Goal: Transaction & Acquisition: Purchase product/service

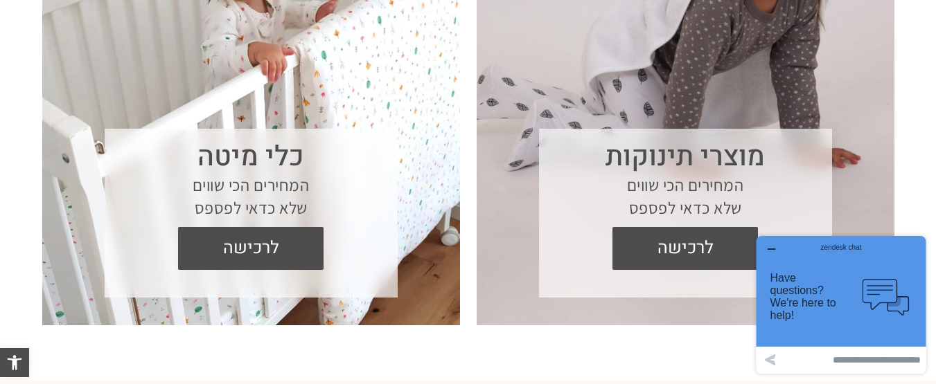
scroll to position [1247, 0]
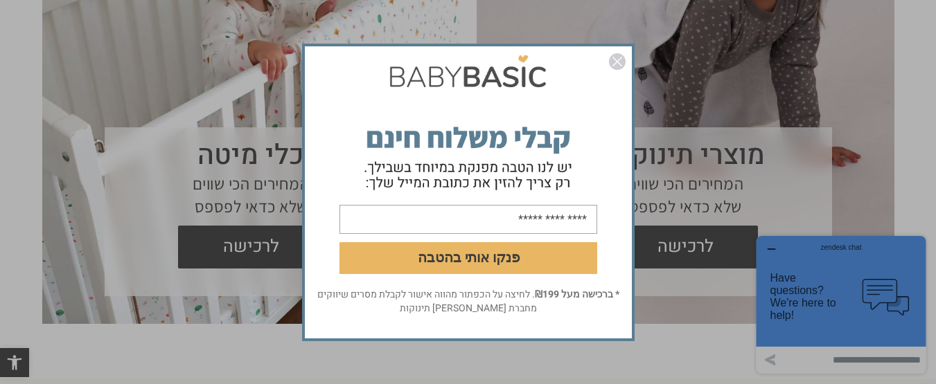
click at [614, 59] on img "סגור" at bounding box center [617, 61] width 17 height 17
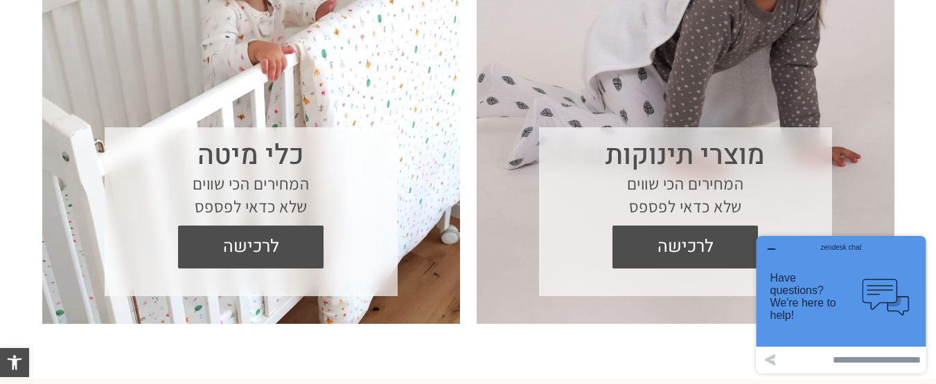
click at [375, 118] on section "כלי מיטה המחירים הכי שווים שלא כדאי לפספס לרכישה" at bounding box center [251, 71] width 418 height 505
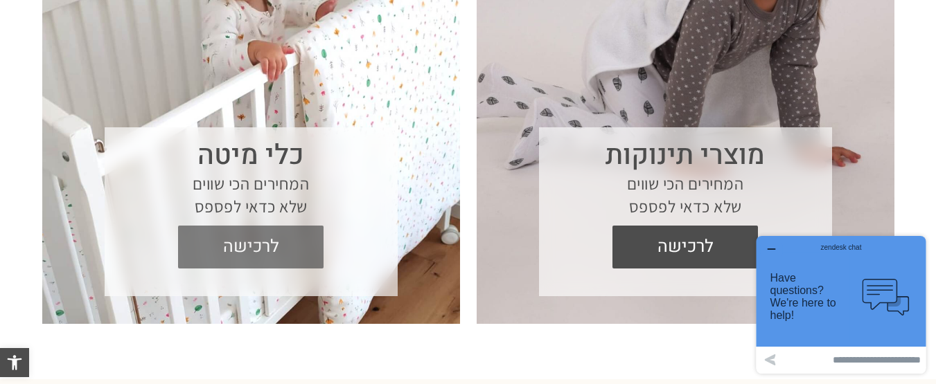
click at [256, 236] on span "לרכישה" at bounding box center [250, 247] width 125 height 43
